Goal: Contribute content: Contribute content

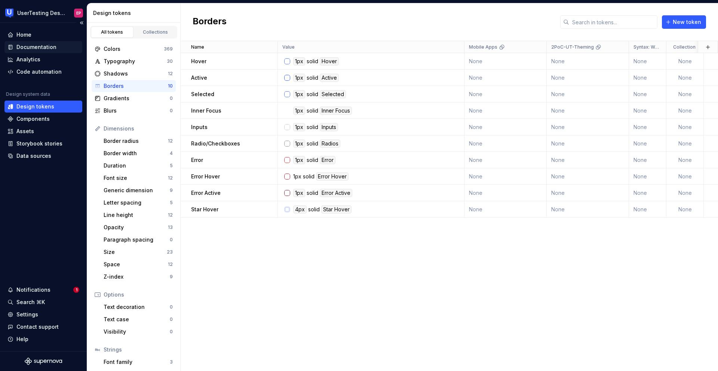
click at [52, 45] on div "Documentation" at bounding box center [36, 46] width 40 height 7
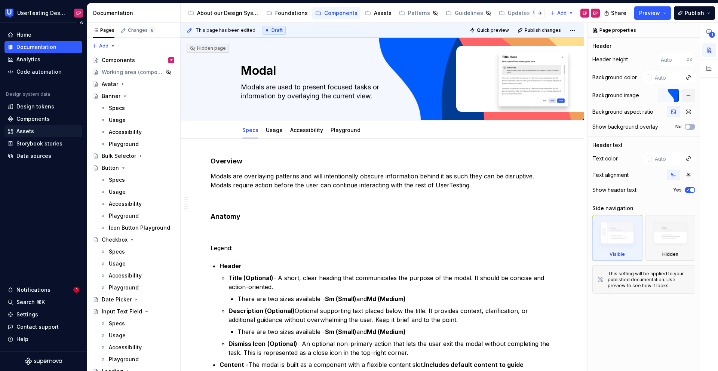
click at [23, 134] on div "Assets" at bounding box center [25, 131] width 18 height 7
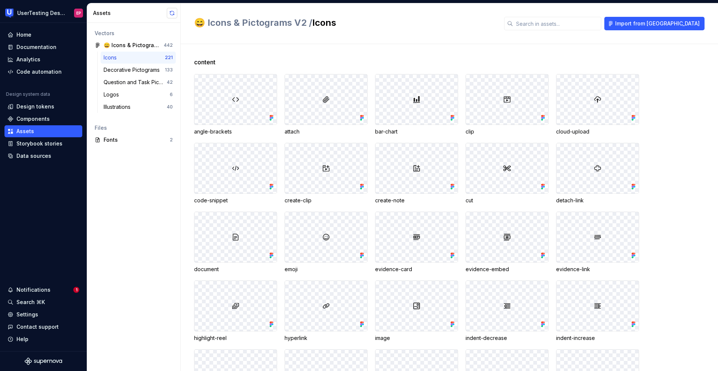
click at [173, 13] on button "button" at bounding box center [172, 13] width 10 height 10
click at [128, 97] on div "Logos" at bounding box center [137, 94] width 66 height 7
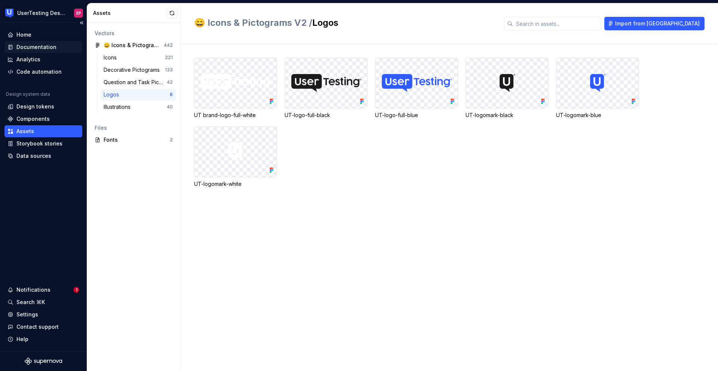
click at [48, 44] on div "Documentation" at bounding box center [36, 46] width 40 height 7
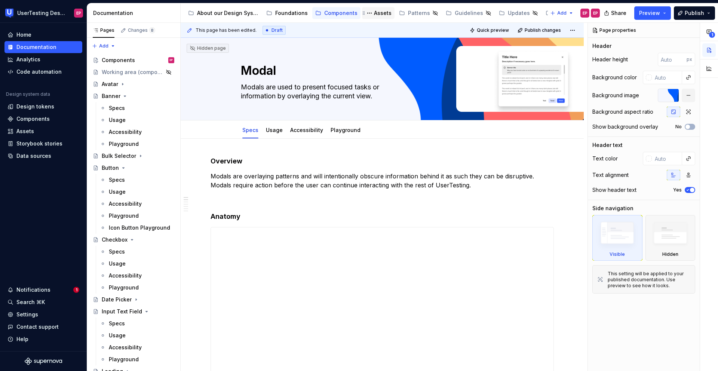
click at [376, 14] on div "Assets" at bounding box center [383, 12] width 18 height 7
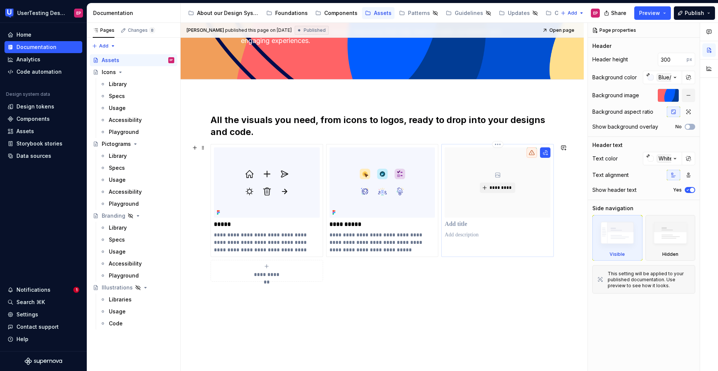
scroll to position [101, 0]
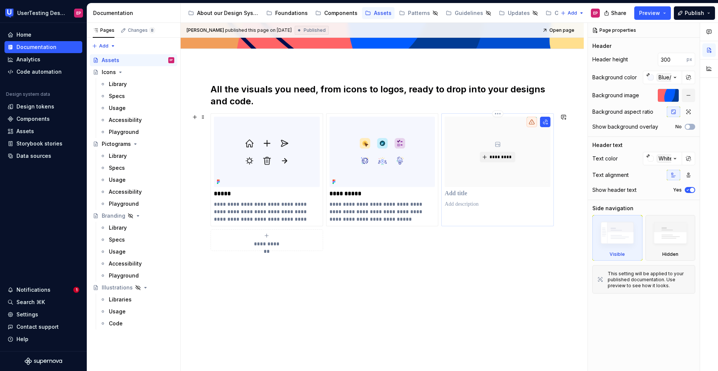
click at [469, 194] on p at bounding box center [498, 193] width 106 height 7
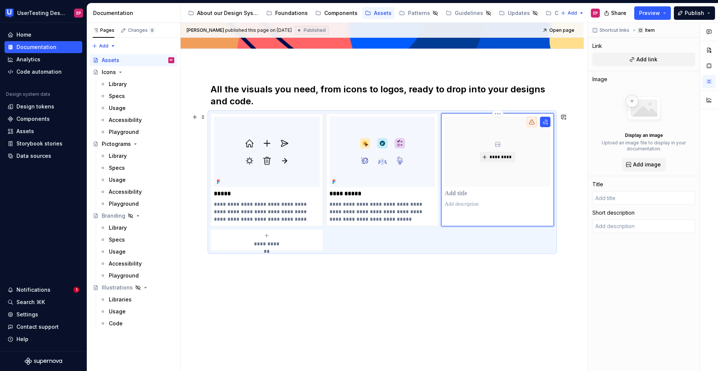
type textarea "*"
type input "I"
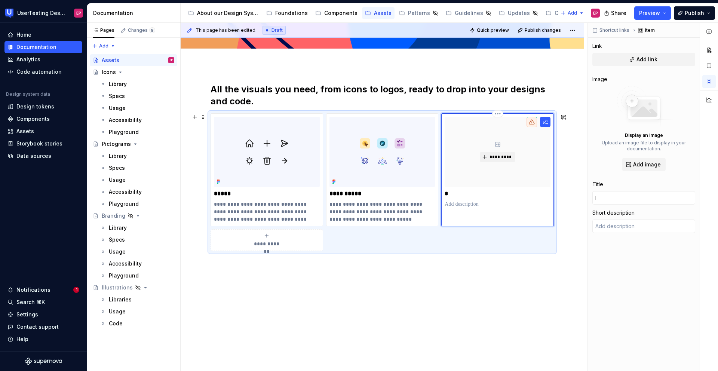
type textarea "*"
click at [405, 194] on p "**********" at bounding box center [381, 193] width 105 height 7
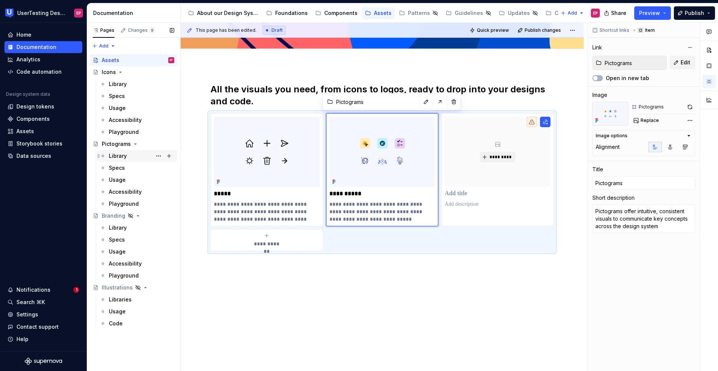
click at [129, 156] on div "Library" at bounding box center [141, 156] width 65 height 10
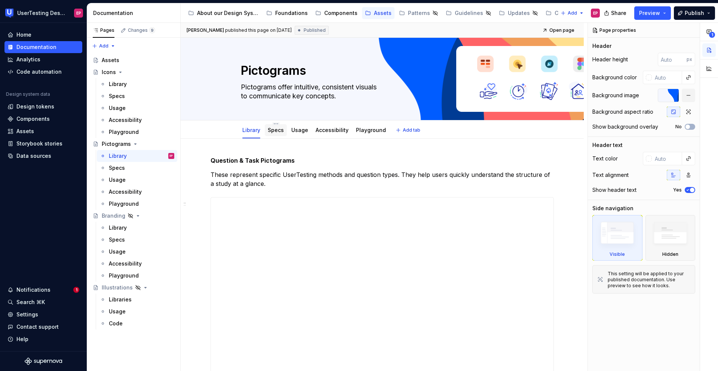
click at [276, 132] on link "Specs" at bounding box center [276, 130] width 16 height 6
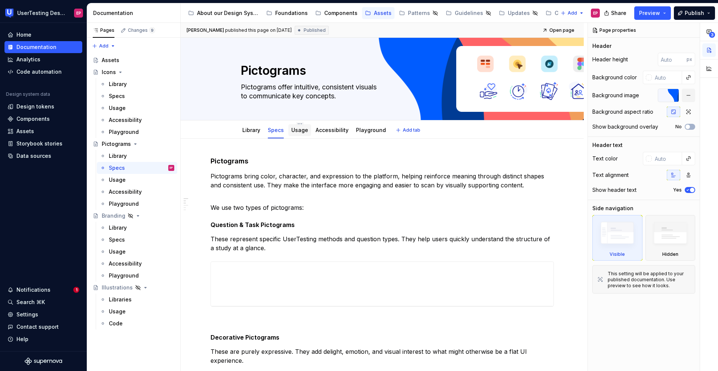
click at [297, 132] on link "Usage" at bounding box center [299, 130] width 17 height 6
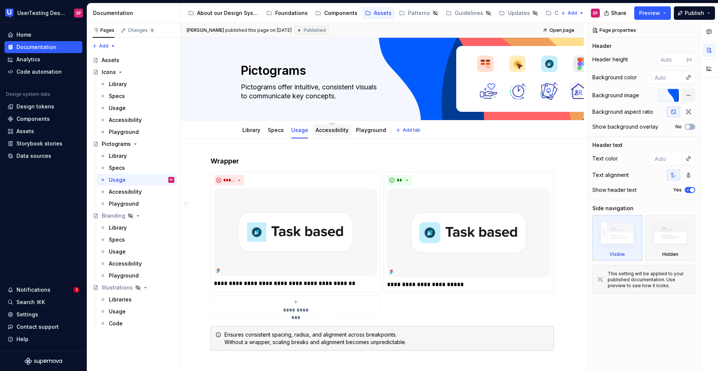
click at [327, 134] on div "Accessibility" at bounding box center [332, 130] width 33 height 9
click at [122, 143] on div "Pictograms" at bounding box center [116, 143] width 29 height 7
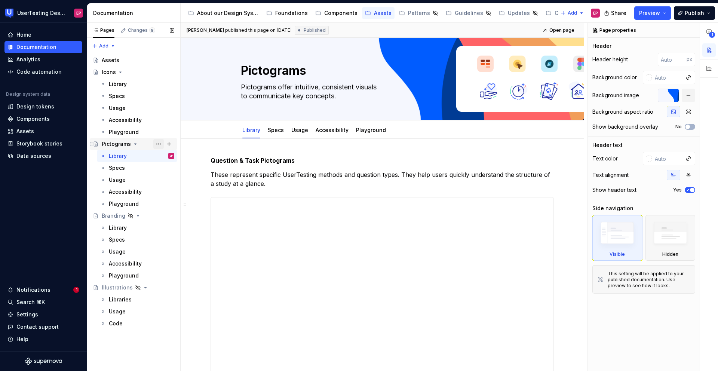
click at [158, 142] on button "Page tree" at bounding box center [158, 144] width 10 height 10
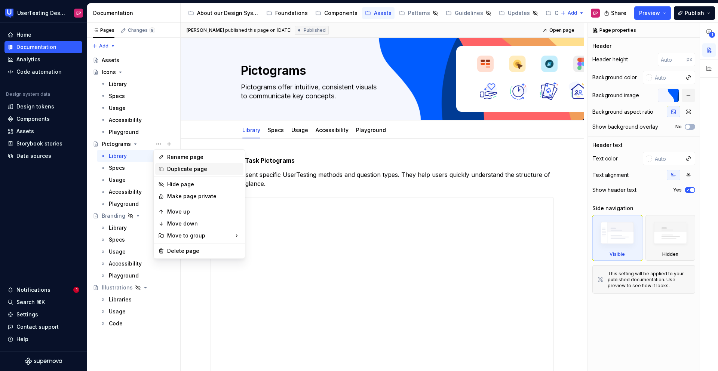
click at [168, 168] on div "Duplicate page" at bounding box center [203, 168] width 73 height 7
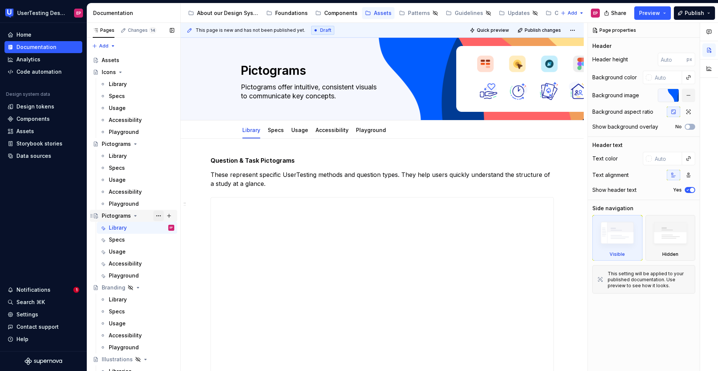
click at [155, 215] on button "Page tree" at bounding box center [158, 216] width 10 height 10
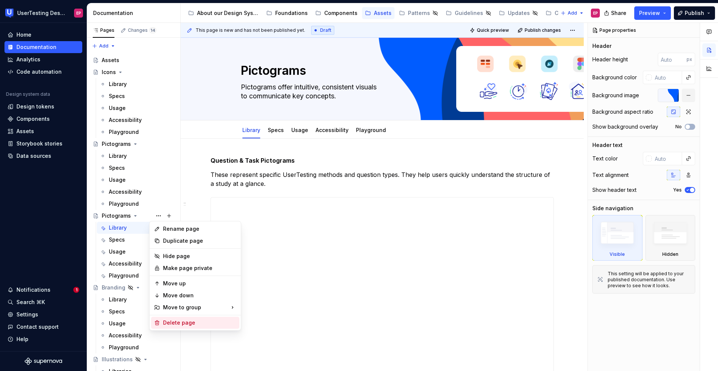
click at [172, 320] on div "Delete page" at bounding box center [199, 322] width 73 height 7
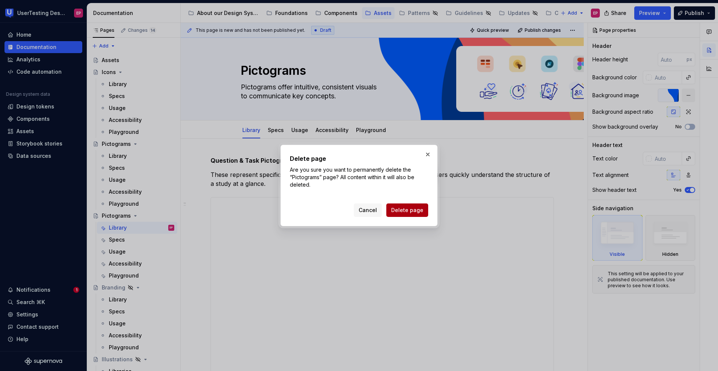
click at [400, 216] on button "Delete page" at bounding box center [407, 209] width 42 height 13
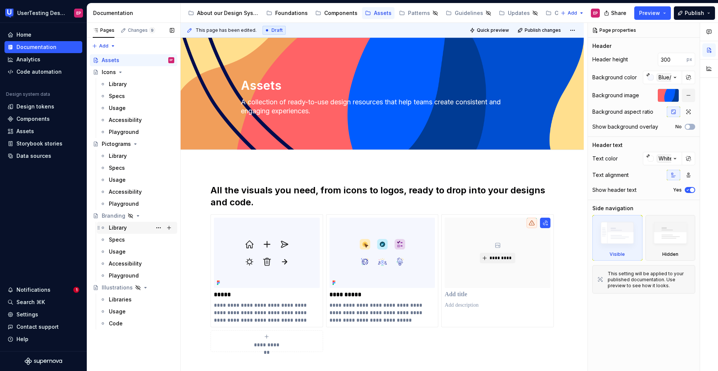
click at [138, 224] on div "Library" at bounding box center [141, 227] width 65 height 10
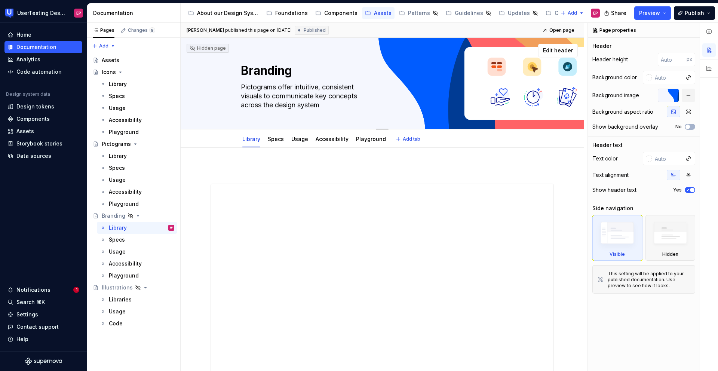
click at [265, 92] on textarea "Pictograms offer intuitive, consistent visuals to communicate key concepts acro…" at bounding box center [380, 96] width 283 height 30
click at [331, 103] on textarea "Pictograms offer intuitive, consistent visuals to communicate key concepts acro…" at bounding box center [380, 96] width 283 height 30
drag, startPoint x: 326, startPoint y: 105, endPoint x: 244, endPoint y: 68, distance: 90.0
click at [244, 68] on div "Branding Pictograms offer intuitive, consistent visuals to communicate key conc…" at bounding box center [382, 83] width 283 height 91
drag, startPoint x: 243, startPoint y: 69, endPoint x: 322, endPoint y: 110, distance: 88.6
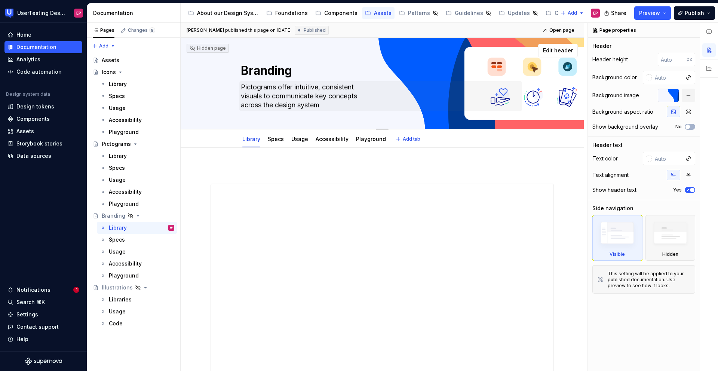
click at [322, 110] on div "Branding Pictograms offer intuitive, consistent visuals to communicate key conc…" at bounding box center [382, 83] width 283 height 91
click at [325, 106] on textarea "Pictograms offer intuitive, consistent visuals to communicate key concepts acro…" at bounding box center [380, 96] width 283 height 30
click at [279, 71] on textarea "Branding" at bounding box center [380, 71] width 283 height 18
click at [296, 73] on textarea "Branding" at bounding box center [380, 71] width 283 height 18
drag, startPoint x: 288, startPoint y: 73, endPoint x: 243, endPoint y: 72, distance: 45.3
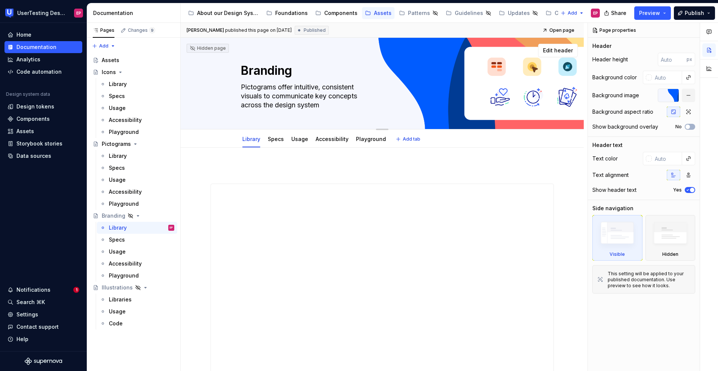
click at [243, 72] on textarea "Branding" at bounding box center [380, 71] width 283 height 18
type textarea "*"
type textarea "LBranding"
type textarea "*"
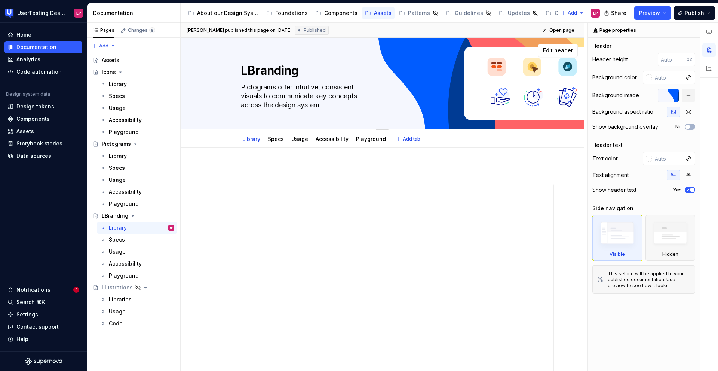
type textarea "LoBranding"
type textarea "*"
type textarea "LogBranding"
type textarea "*"
type textarea "LogoBranding"
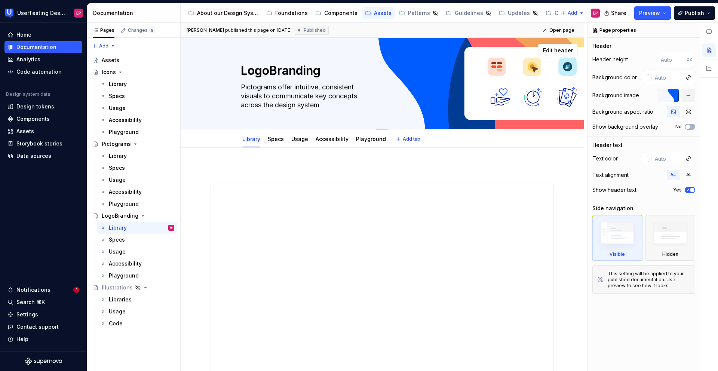
type textarea "*"
type textarea "Logo Branding"
type textarea "*"
type textarea "Logo &Branding"
type textarea "*"
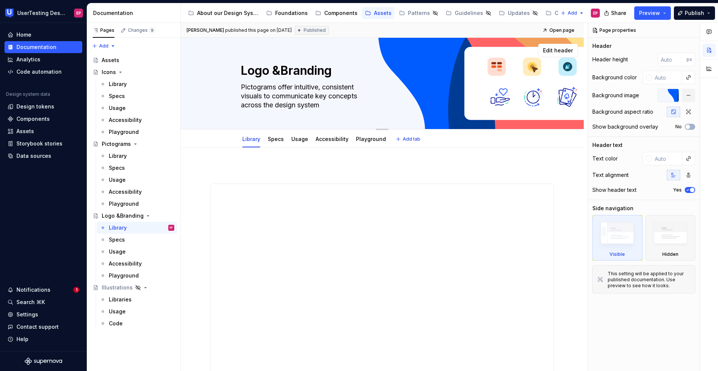
type textarea "Logo & Branding"
type textarea "*"
drag, startPoint x: 335, startPoint y: 69, endPoint x: 234, endPoint y: 67, distance: 101.0
click at [234, 67] on div "Logo & Branding Pictograms offer intuitive, consistent visuals to communicate k…" at bounding box center [382, 83] width 343 height 91
type textarea "Logo & Branding"
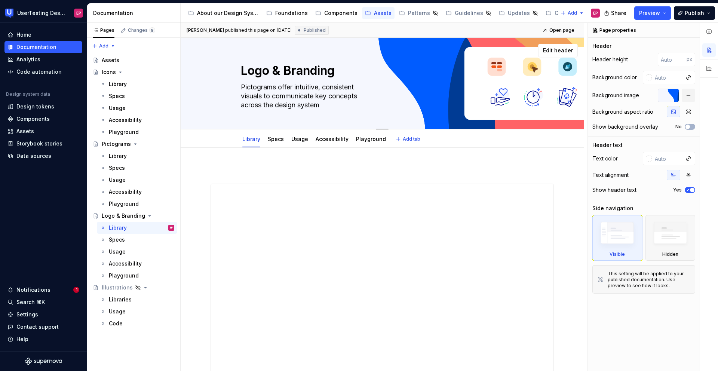
click at [316, 106] on textarea "Pictograms offer intuitive, consistent visuals to communicate key concepts acro…" at bounding box center [380, 96] width 283 height 30
type textarea "*"
type textarea "L"
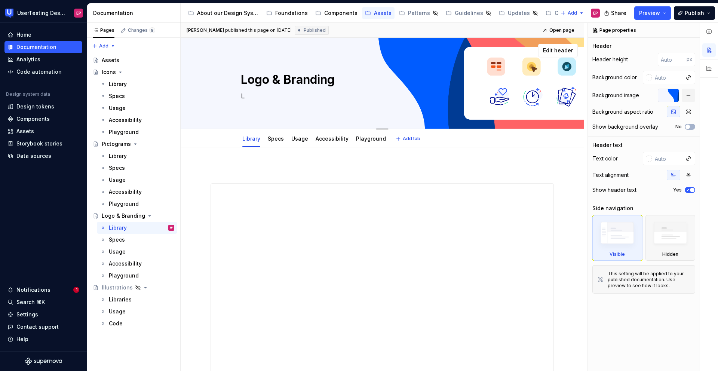
type textarea "*"
type textarea "Lo"
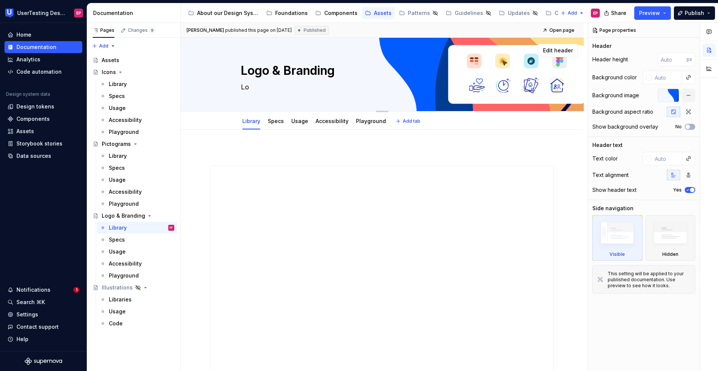
type textarea "*"
type textarea "Log"
type textarea "*"
type textarea "Logo"
type textarea "*"
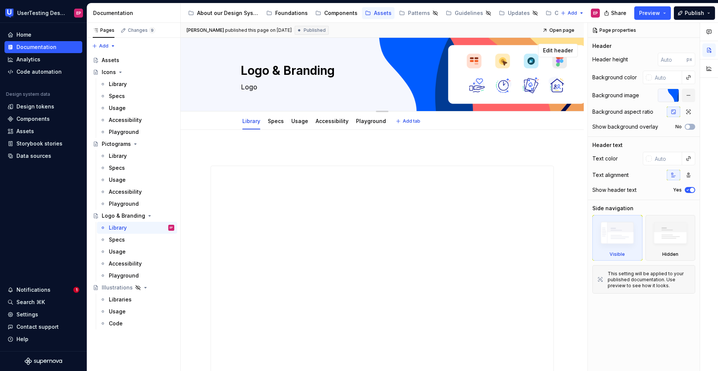
type textarea "Logos"
type textarea "*"
type textarea "Logos"
type textarea "*"
type textarea "Logos"
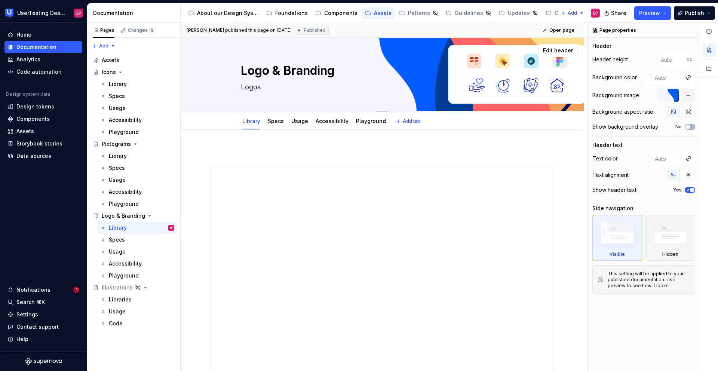
click at [267, 72] on textarea "Logo & Branding" at bounding box center [380, 71] width 283 height 18
click at [260, 86] on textarea "Logos" at bounding box center [380, 87] width 283 height 12
click at [262, 87] on textarea "Logos" at bounding box center [380, 87] width 283 height 12
drag, startPoint x: 262, startPoint y: 87, endPoint x: 231, endPoint y: 87, distance: 31.0
click at [231, 87] on div "Logo & Branding Logos" at bounding box center [382, 74] width 343 height 73
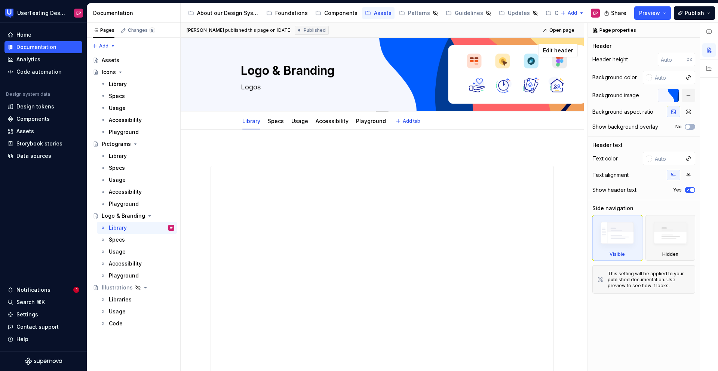
type textarea "*"
click at [159, 215] on button "Page tree" at bounding box center [158, 216] width 10 height 10
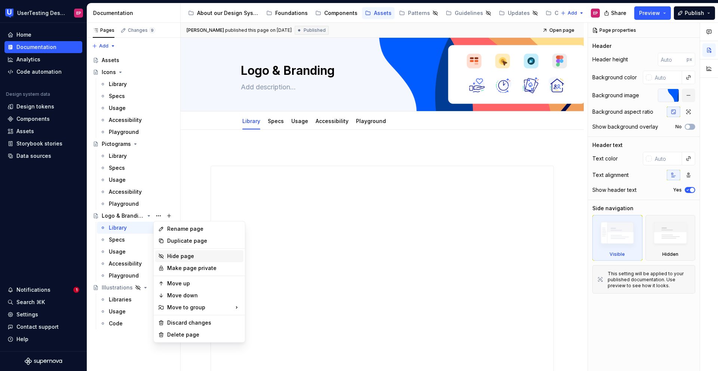
click at [171, 255] on div "Hide page" at bounding box center [203, 255] width 73 height 7
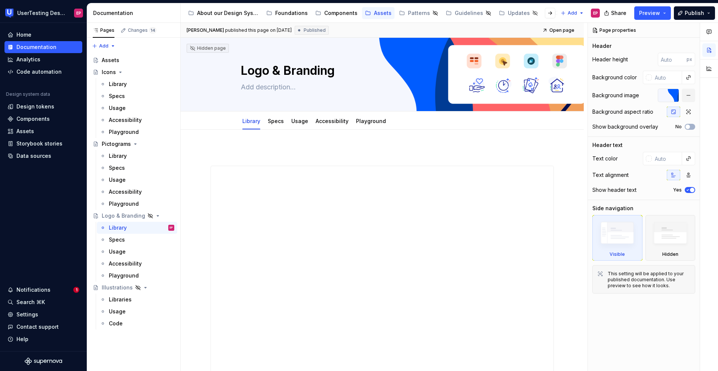
type textarea "*"
